Goal: Use online tool/utility: Utilize a website feature to perform a specific function

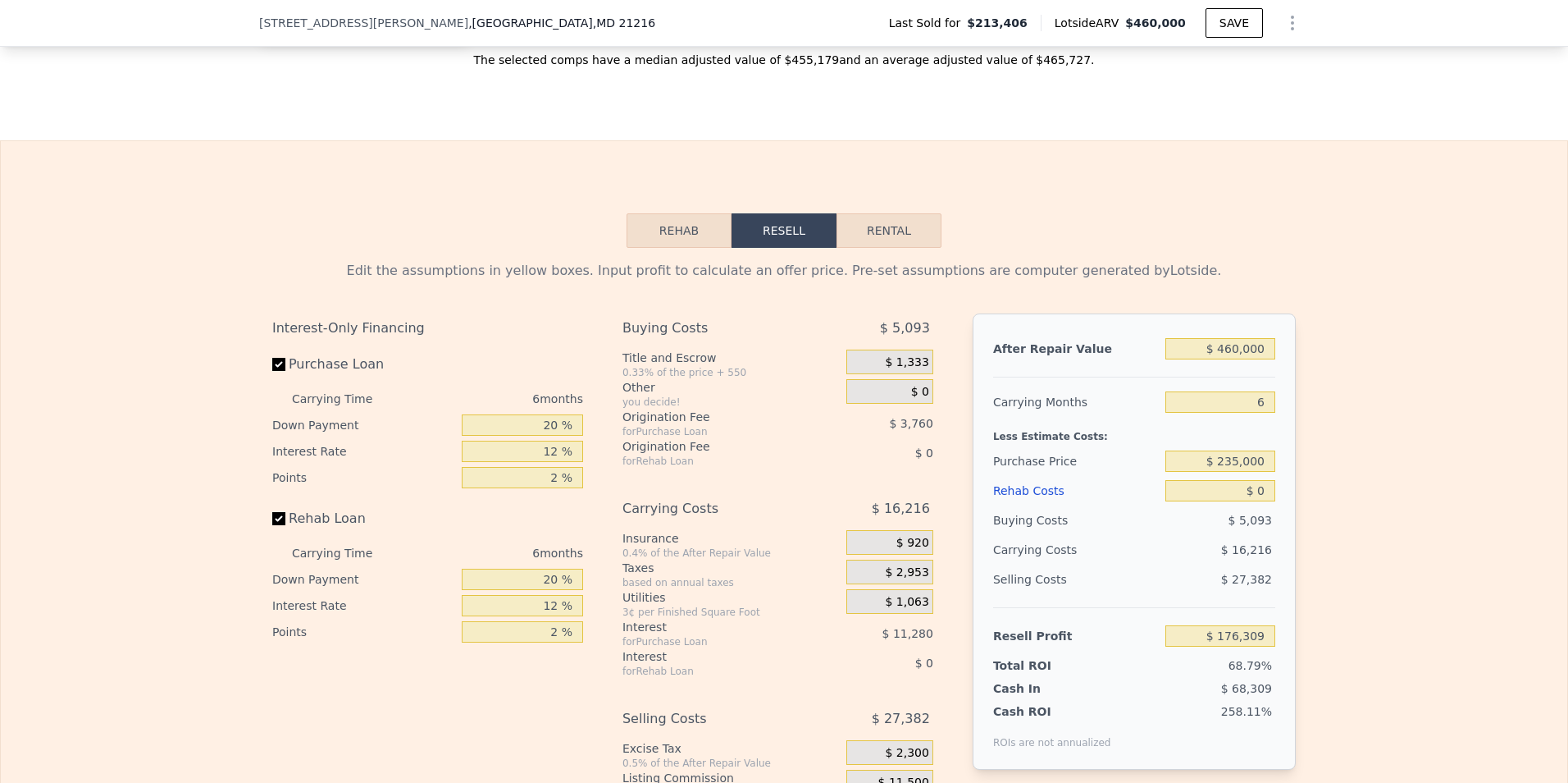
scroll to position [2455, 0]
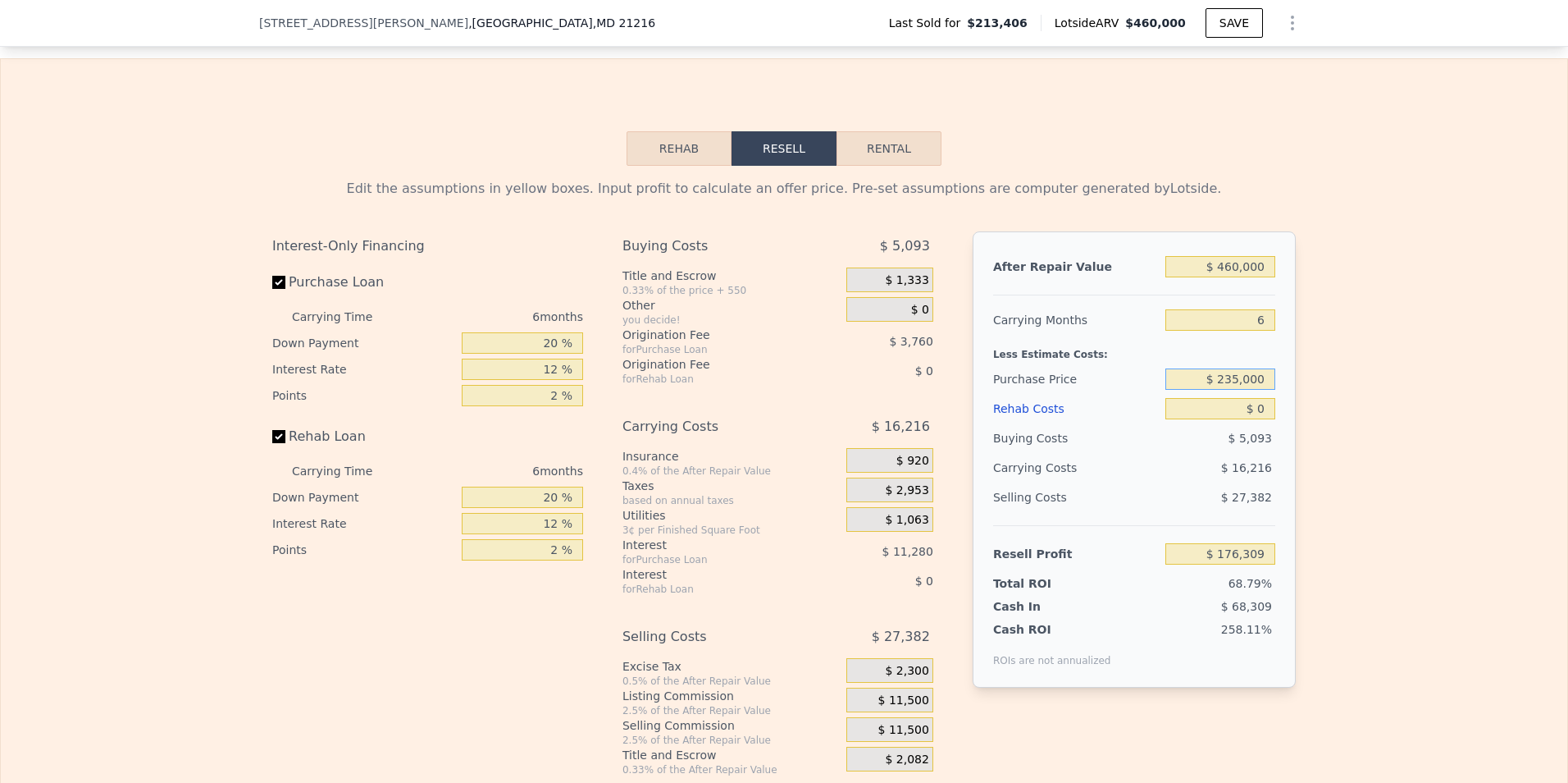
click at [1232, 390] on input "$ 235,000" at bounding box center [1220, 379] width 110 height 22
type input "$ 255,000"
click at [1270, 436] on div "After Repair Value $ 460,000 Carrying Months 6 Less Estimate Costs: Purchase Pr…" at bounding box center [1134, 459] width 323 height 456
type input "$ 154,963"
type input "$ 1"
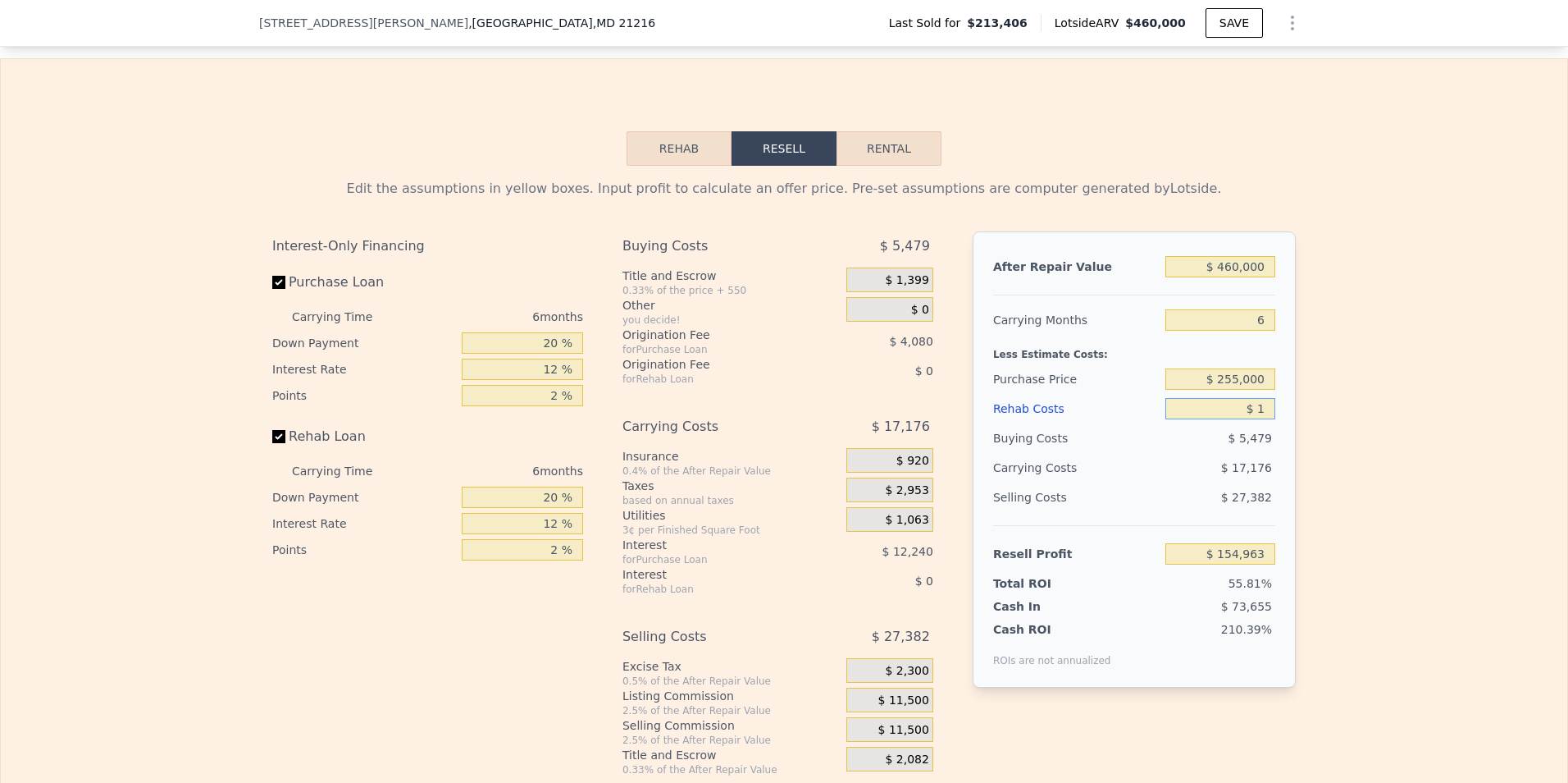
type input "$ 154,962"
type input "$ 12"
type input "$ 154,951"
type input "$ 125"
type input "$ 154,830"
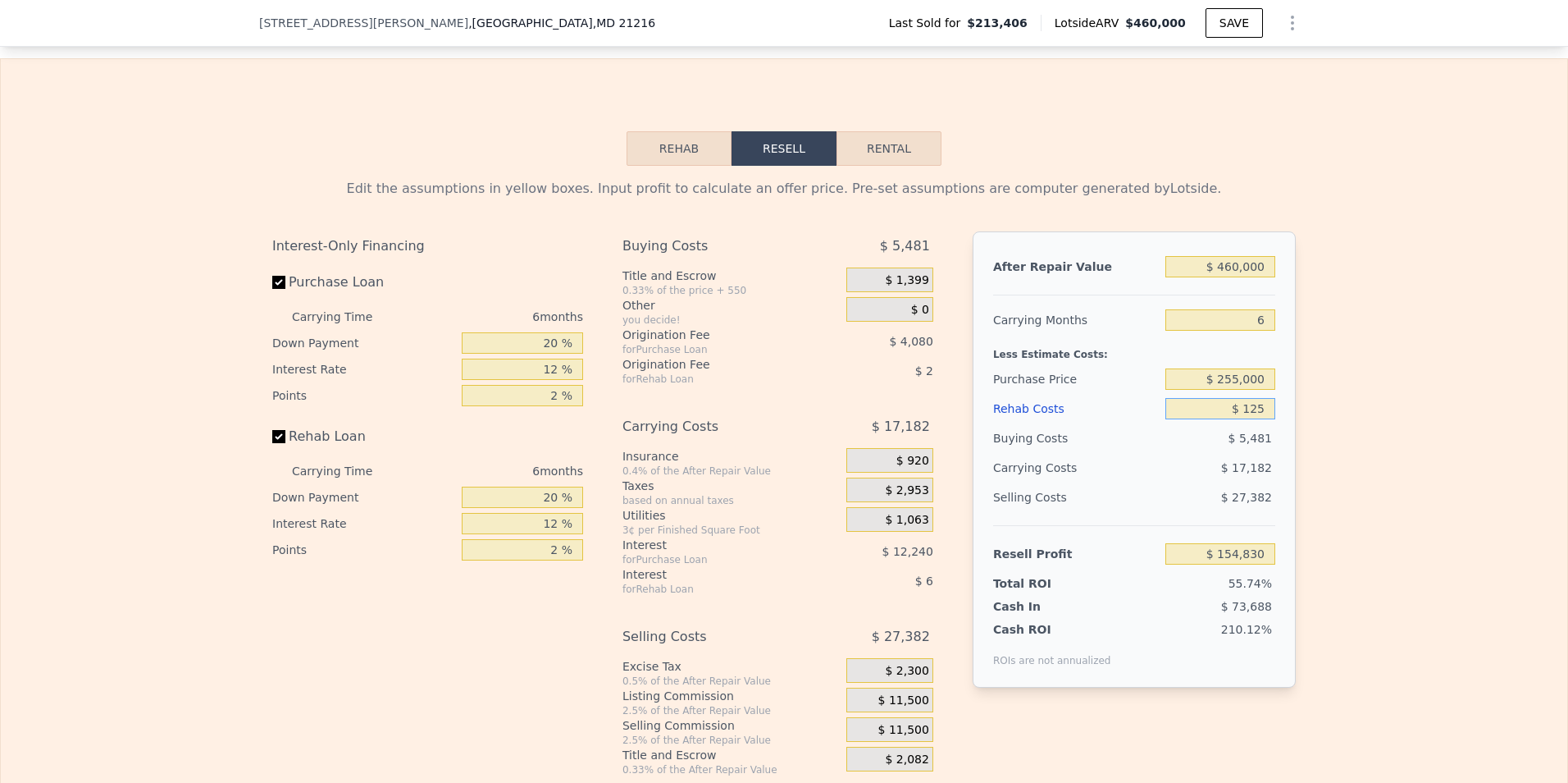
type input "$ 1,250"
type input "$ 153,633"
type input "$ 12,500"
type input "$ 141,663"
type input "$ 125,000"
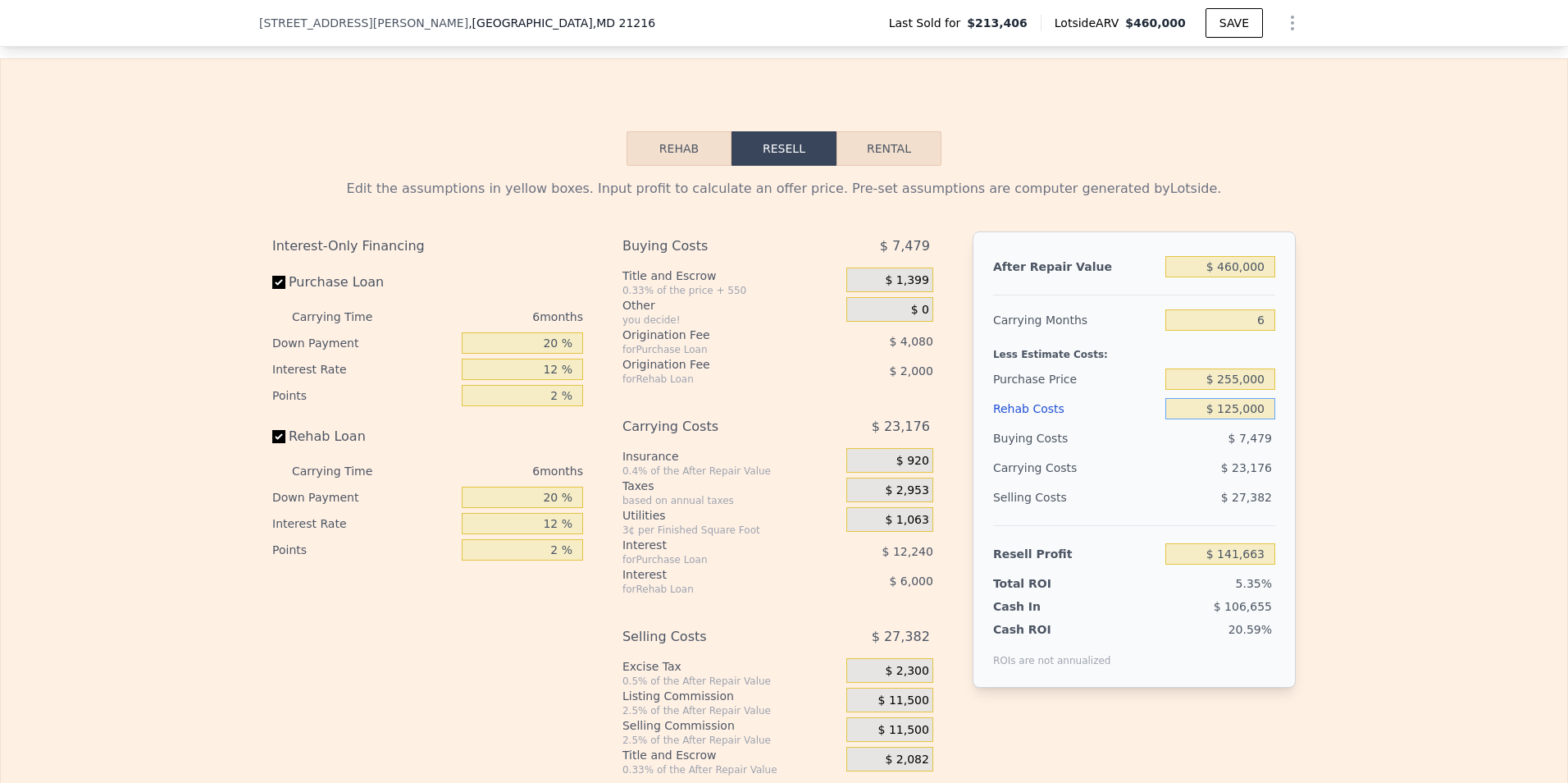
type input "$ 21,963"
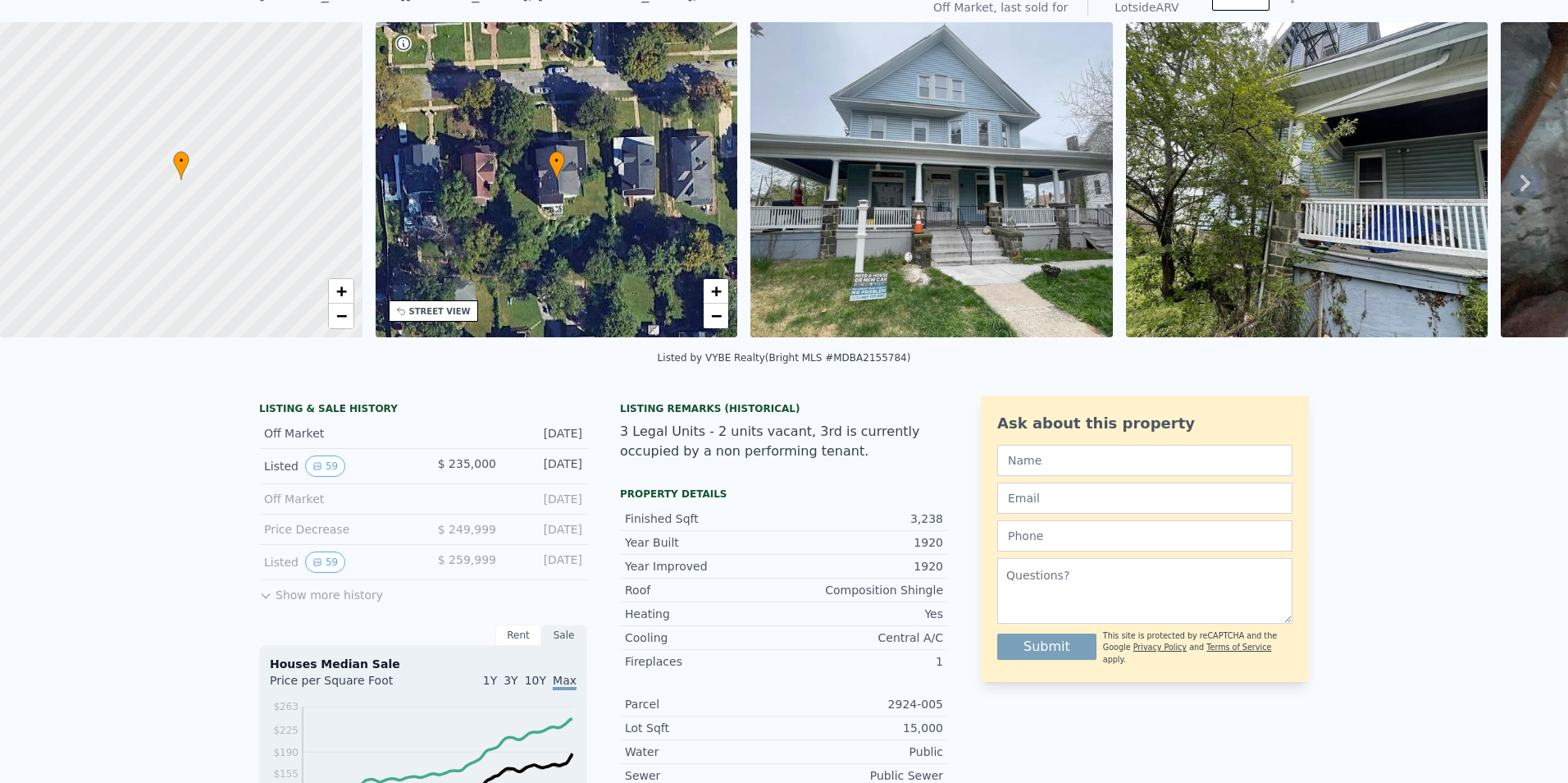
scroll to position [5, 0]
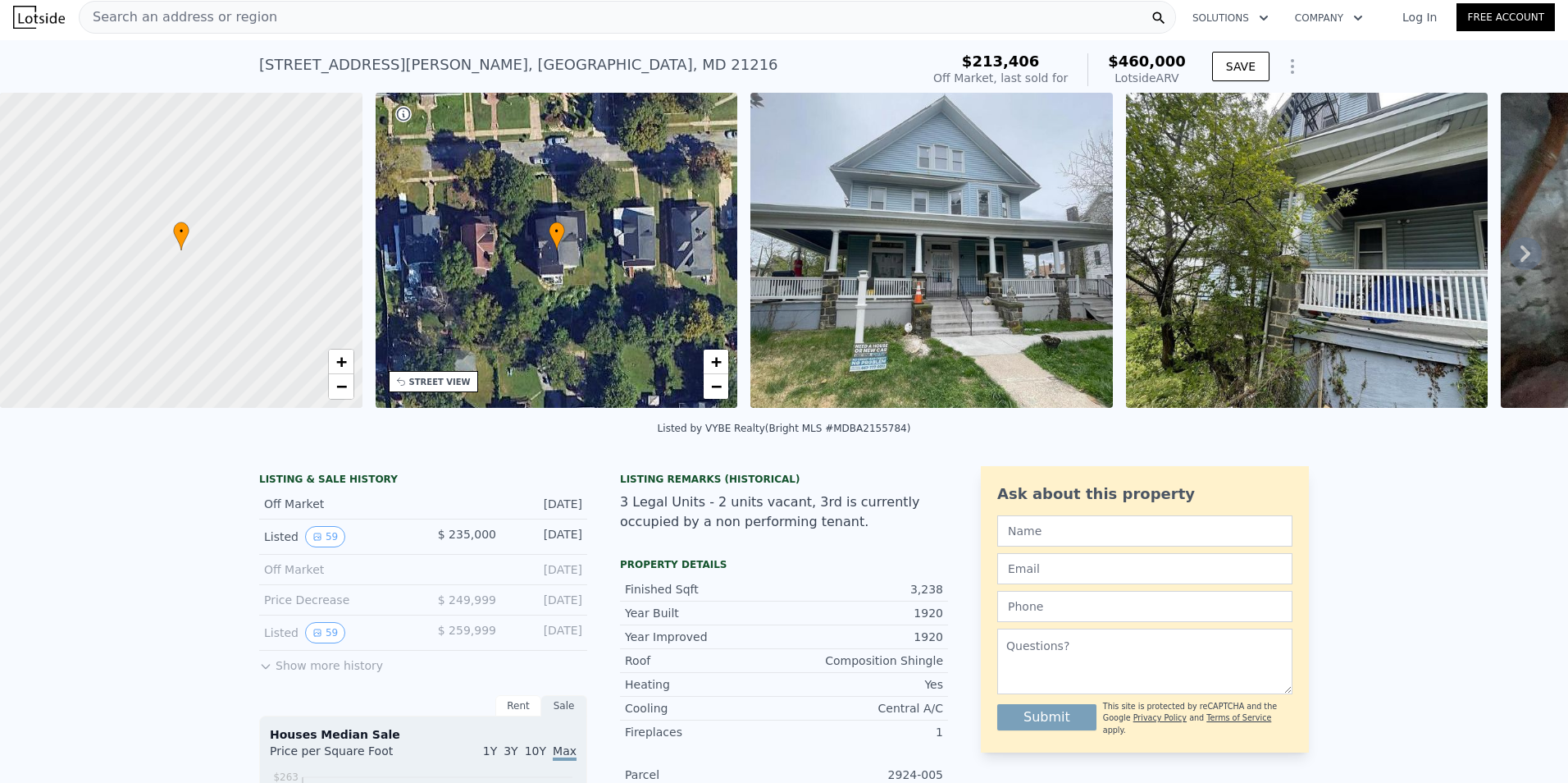
type input "$ 125,000"
